Goal: Task Accomplishment & Management: Manage account settings

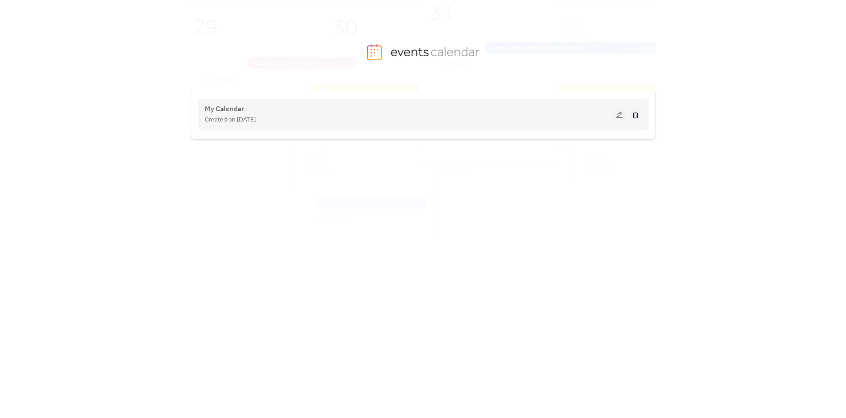
click at [244, 111] on div "My Calendar Created on [DATE]" at bounding box center [409, 114] width 408 height 21
click at [221, 109] on span "My Calendar" at bounding box center [224, 109] width 39 height 11
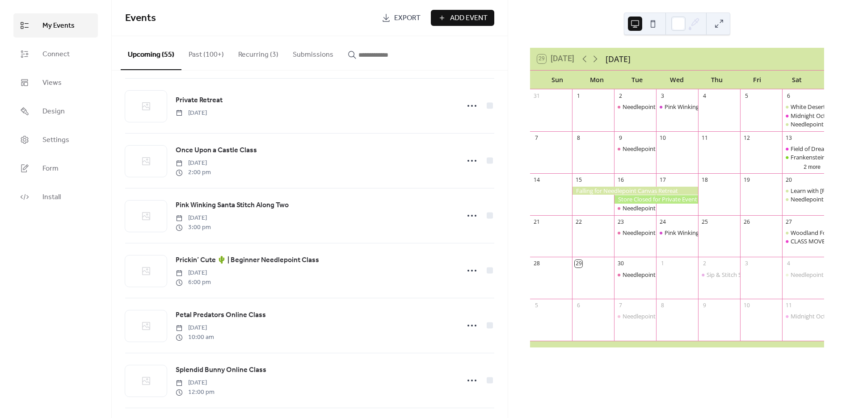
scroll to position [298, 0]
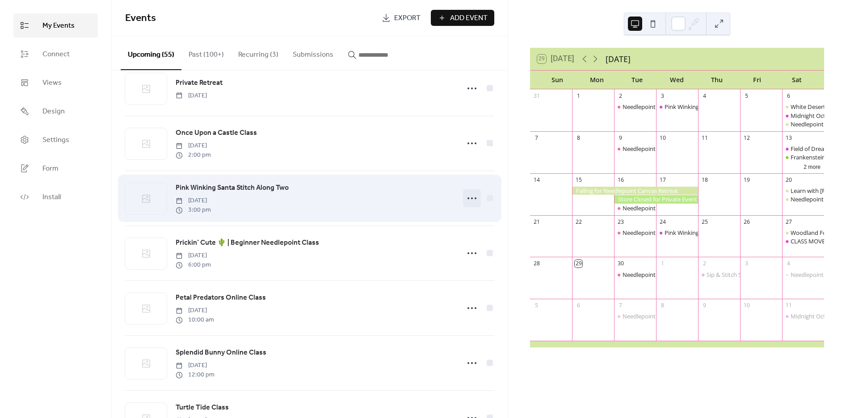
click at [463, 197] on div at bounding box center [472, 198] width 18 height 18
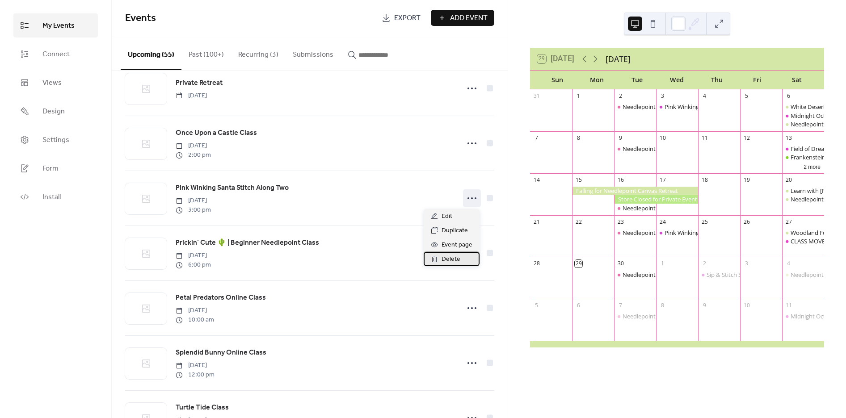
click at [446, 260] on span "Delete" at bounding box center [450, 259] width 19 height 11
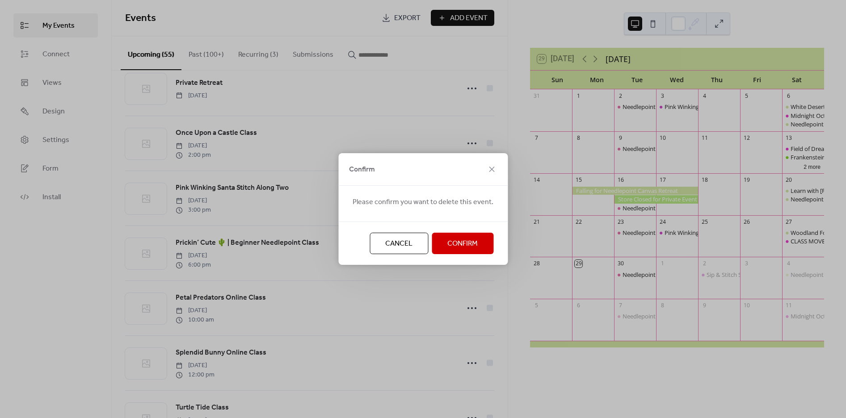
click at [451, 239] on span "Confirm" at bounding box center [462, 244] width 30 height 11
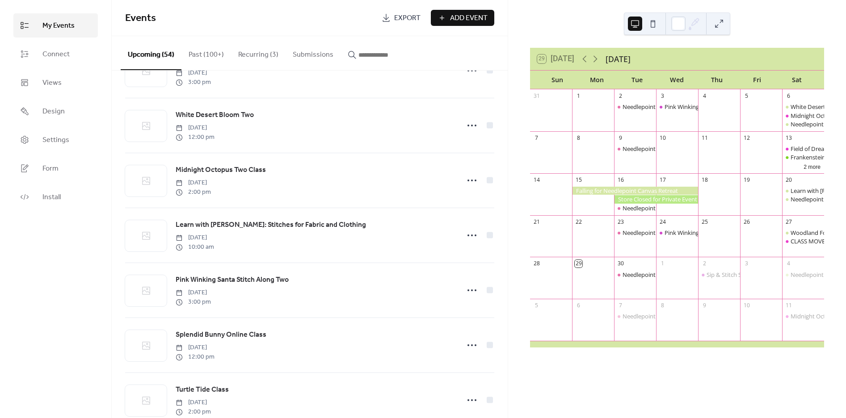
scroll to position [744, 0]
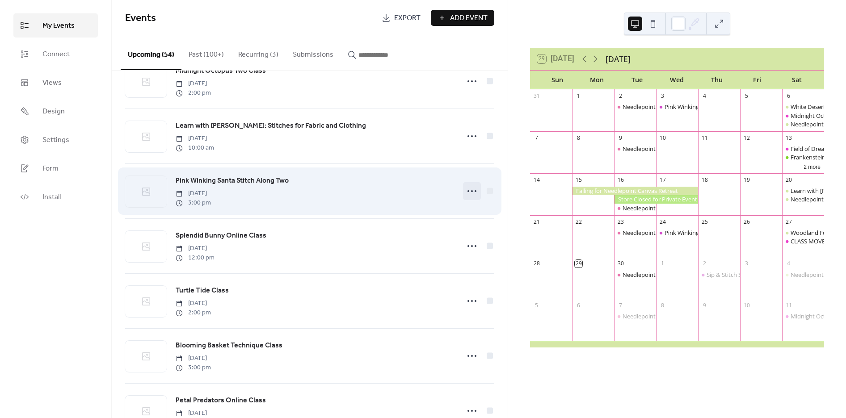
click at [465, 192] on icon at bounding box center [472, 191] width 14 height 14
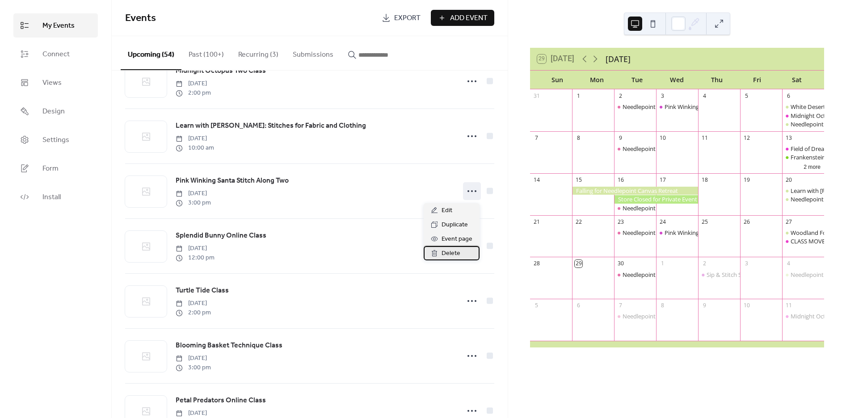
click at [447, 251] on span "Delete" at bounding box center [450, 253] width 19 height 11
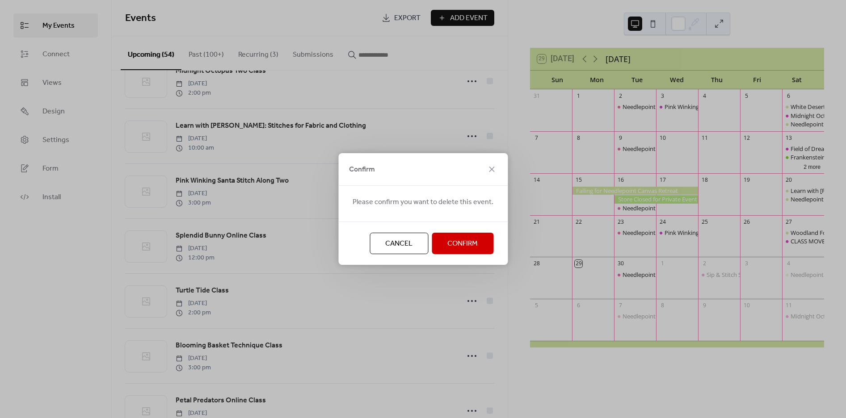
click at [463, 239] on span "Confirm" at bounding box center [462, 244] width 30 height 11
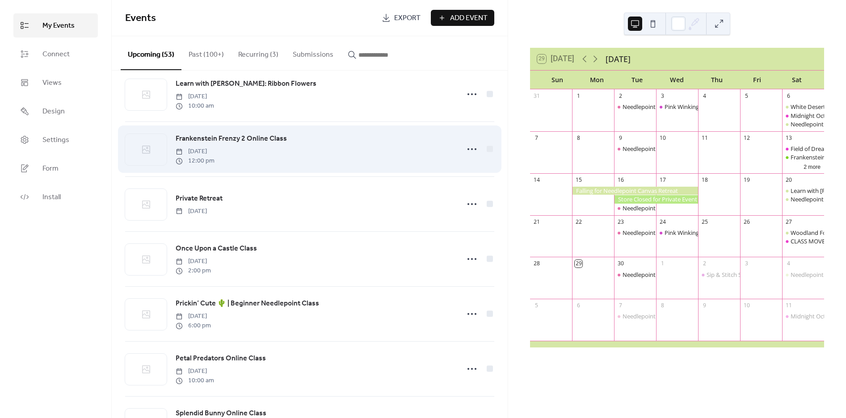
scroll to position [0, 0]
